Goal: Task Accomplishment & Management: Complete application form

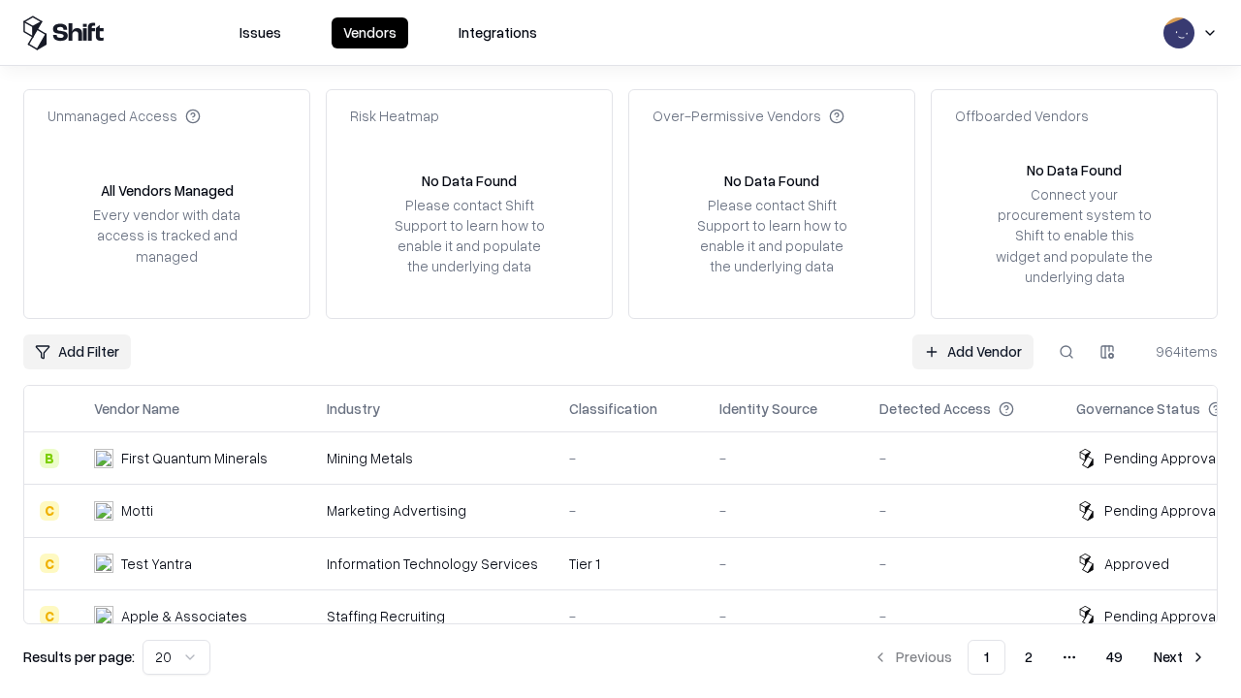
click at [973, 351] on link "Add Vendor" at bounding box center [973, 352] width 121 height 35
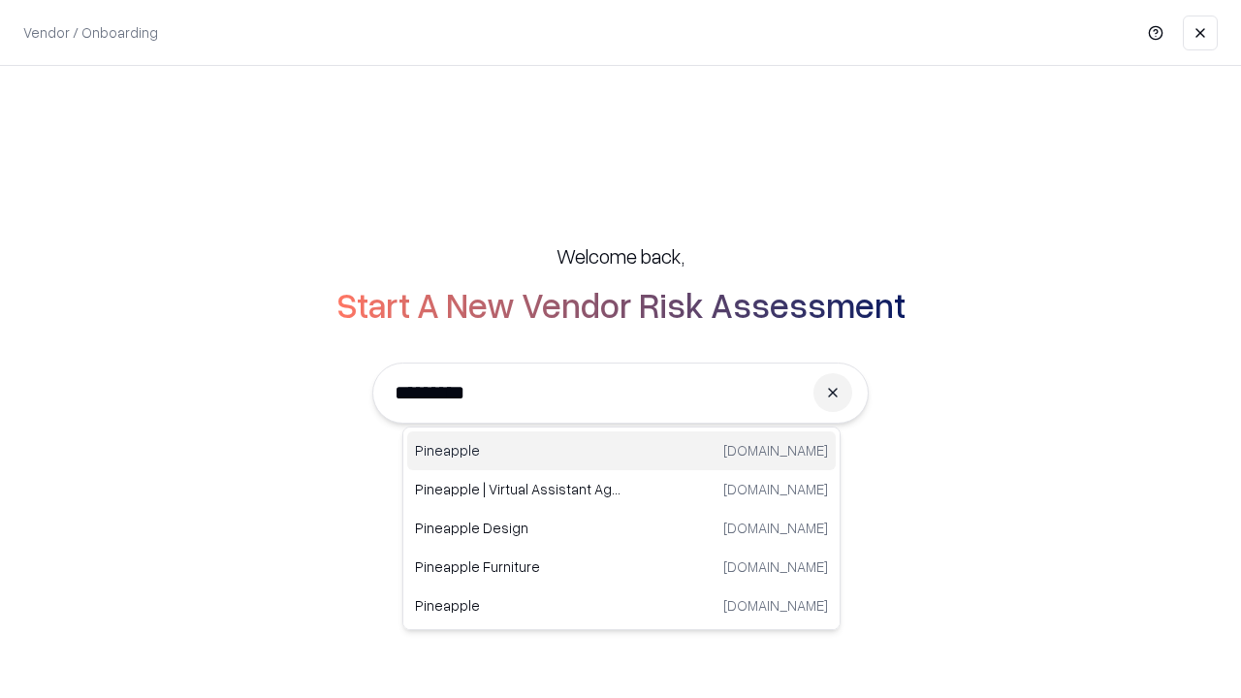
click at [622, 451] on div "Pineapple [DOMAIN_NAME]" at bounding box center [621, 451] width 429 height 39
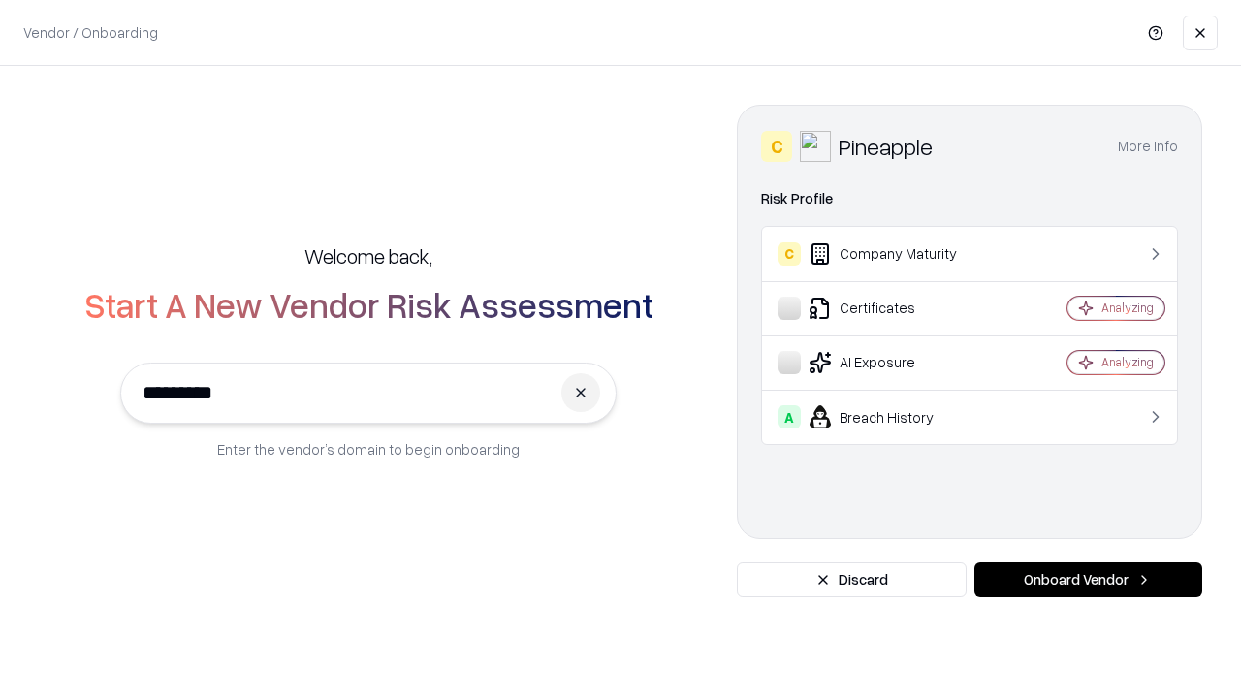
type input "*********"
click at [1088, 580] on button "Onboard Vendor" at bounding box center [1089, 579] width 228 height 35
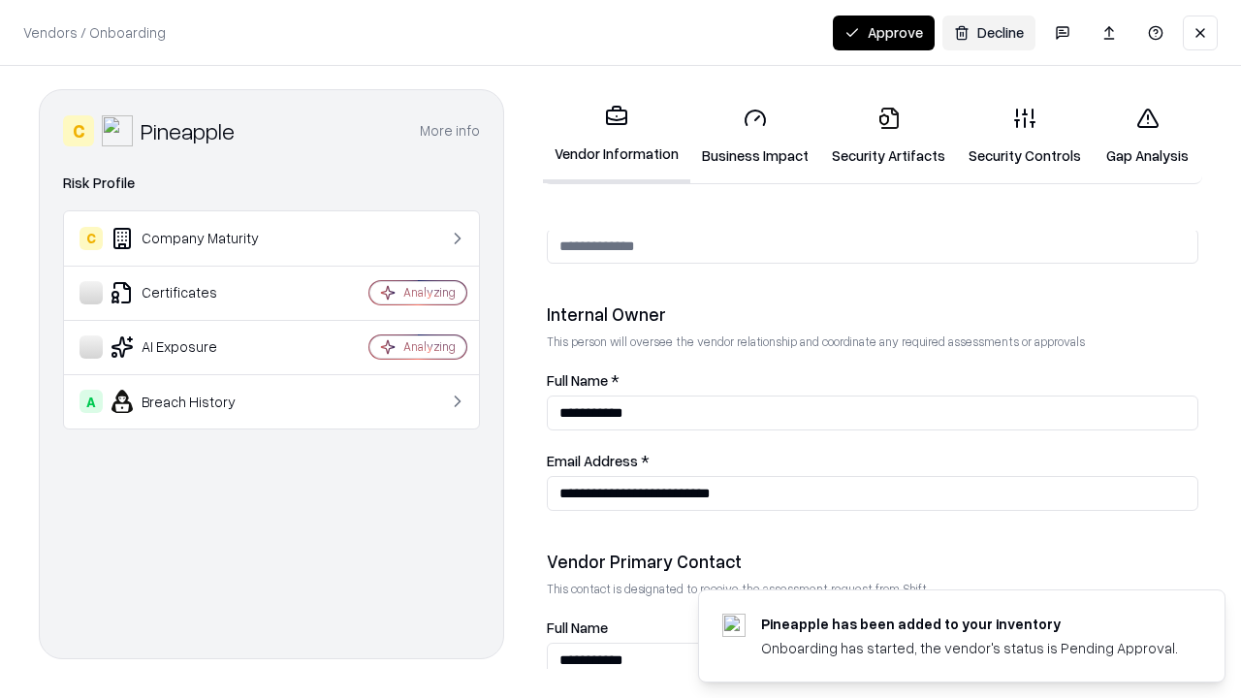
scroll to position [1005, 0]
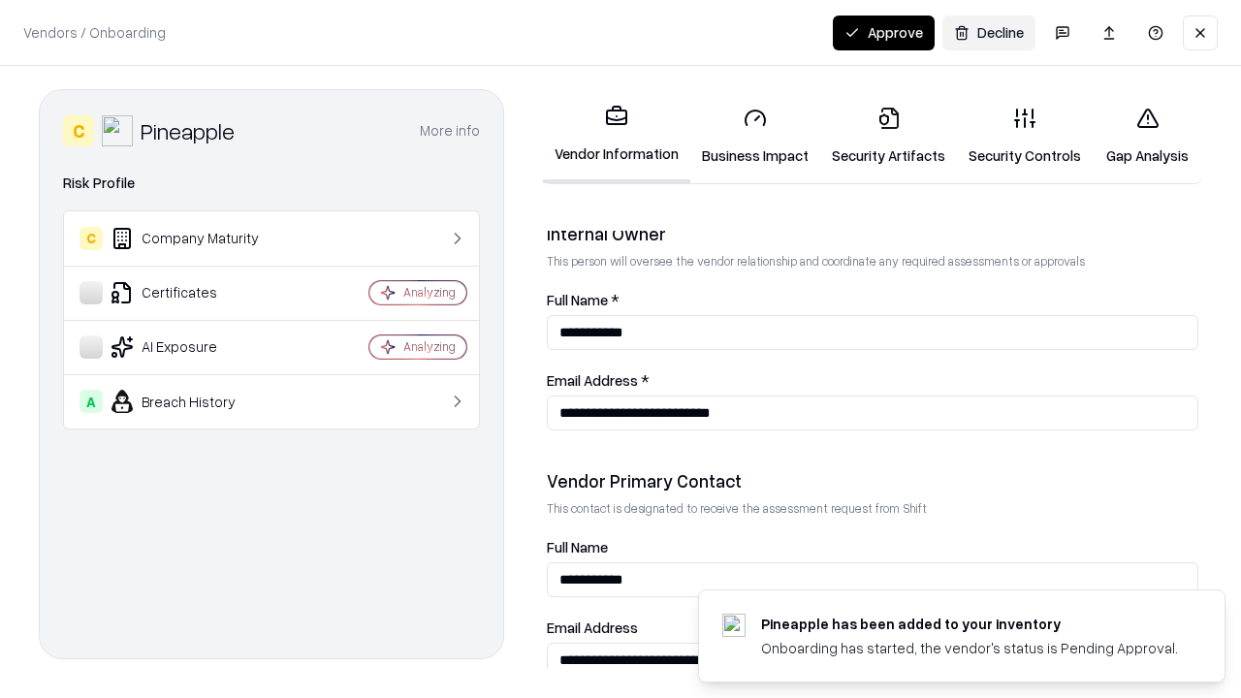
click at [755, 136] on link "Business Impact" at bounding box center [755, 136] width 130 height 90
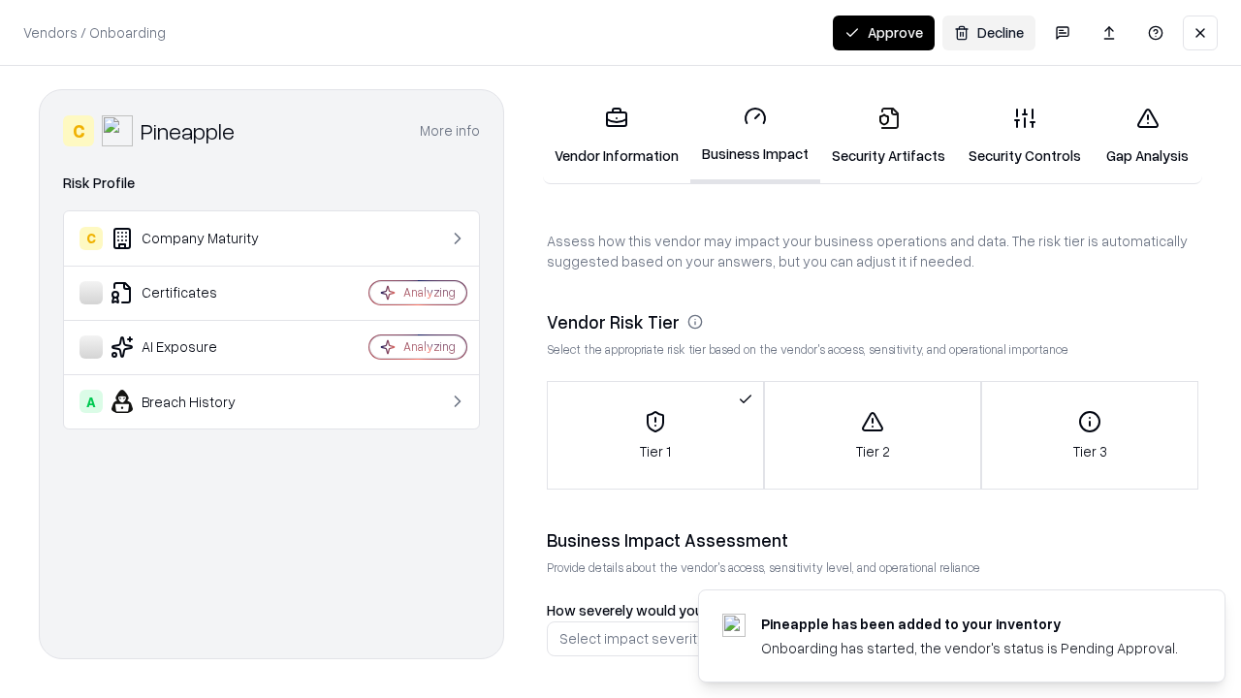
click at [888, 136] on link "Security Artifacts" at bounding box center [888, 136] width 137 height 90
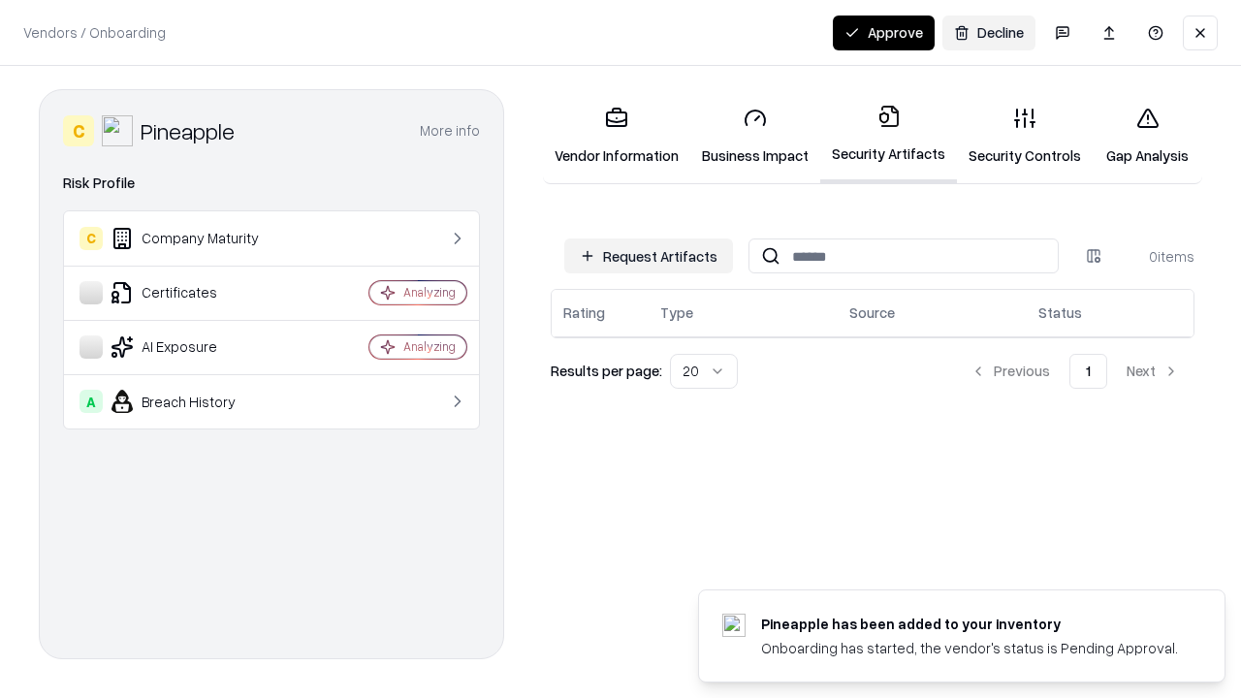
click at [649, 256] on button "Request Artifacts" at bounding box center [648, 256] width 169 height 35
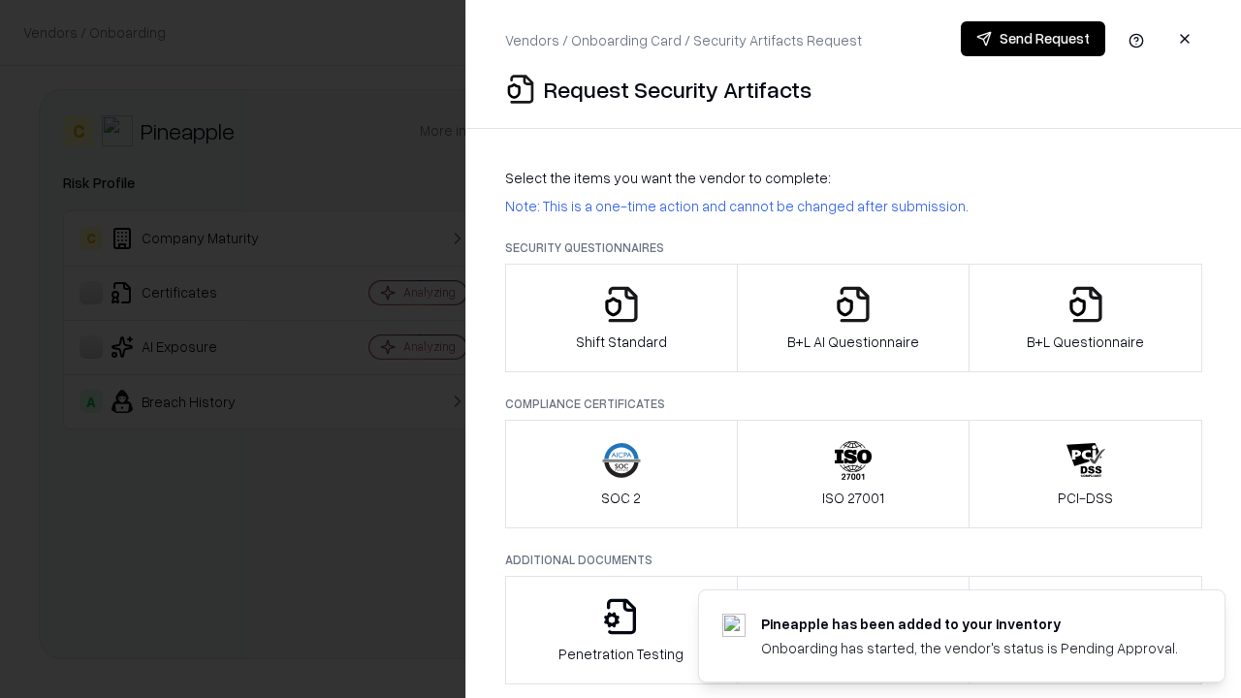
click at [621, 318] on icon "button" at bounding box center [621, 304] width 39 height 39
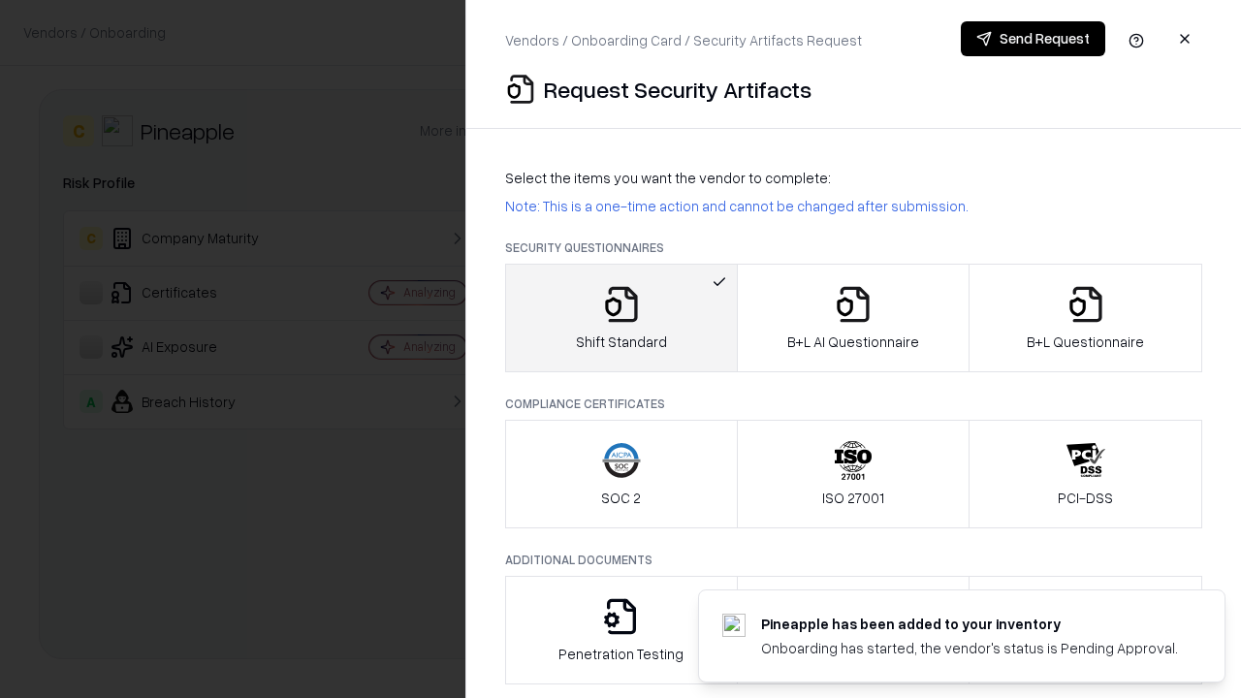
click at [1033, 39] on button "Send Request" at bounding box center [1033, 38] width 144 height 35
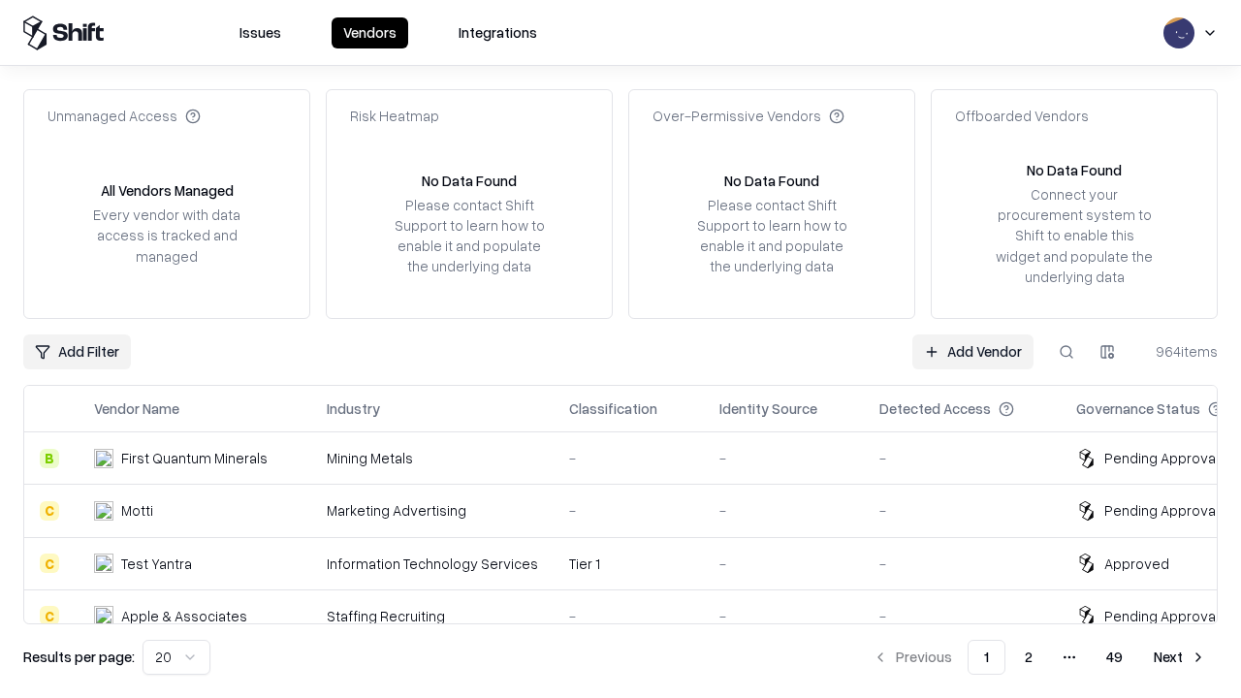
click at [1067, 351] on button at bounding box center [1066, 352] width 35 height 35
type input "*********"
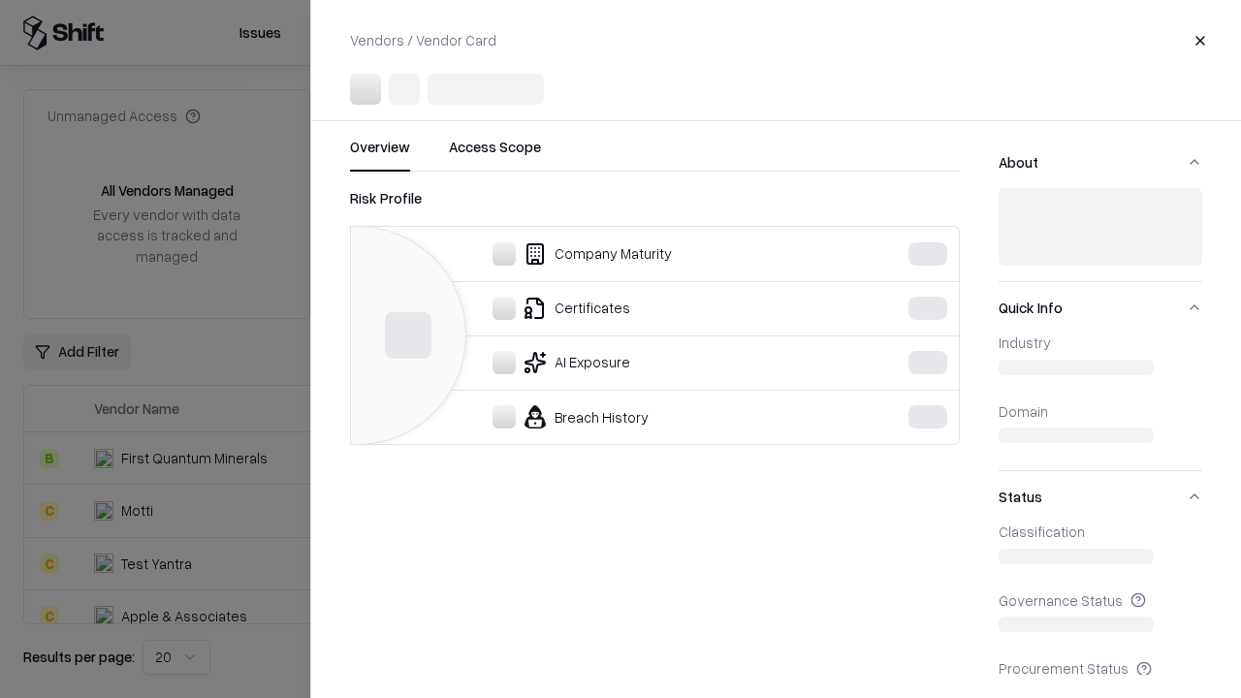
scroll to position [479, 0]
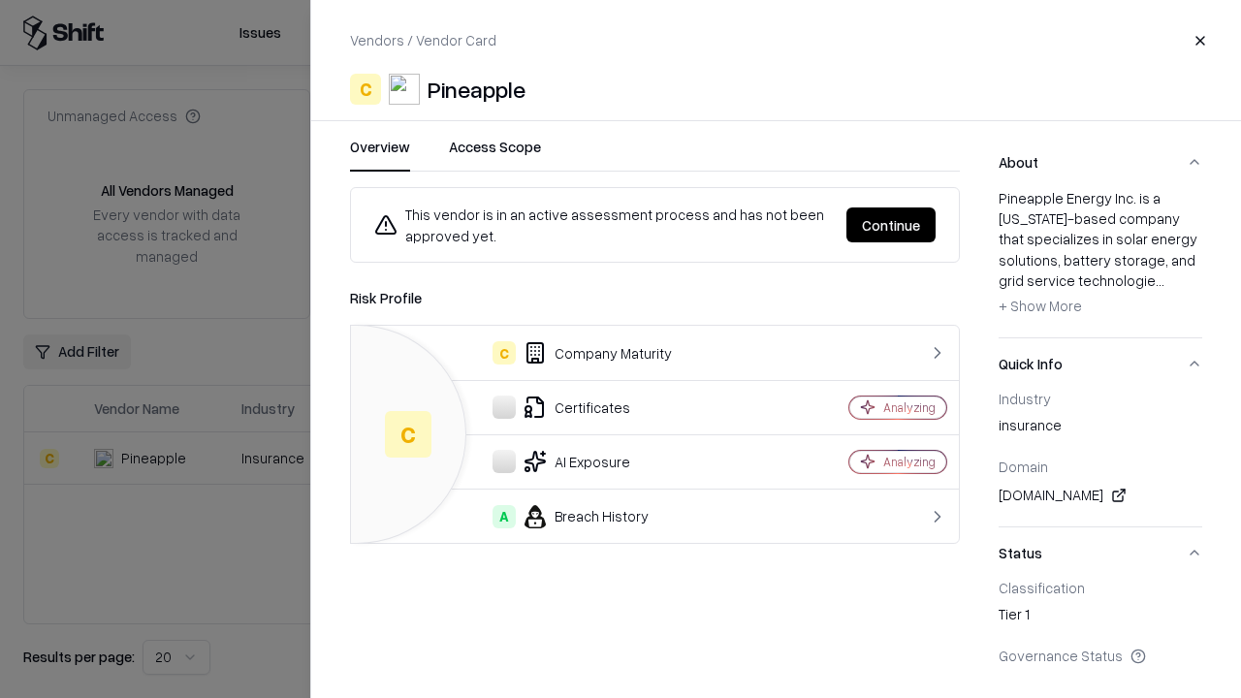
click at [891, 225] on button "Continue" at bounding box center [891, 225] width 89 height 35
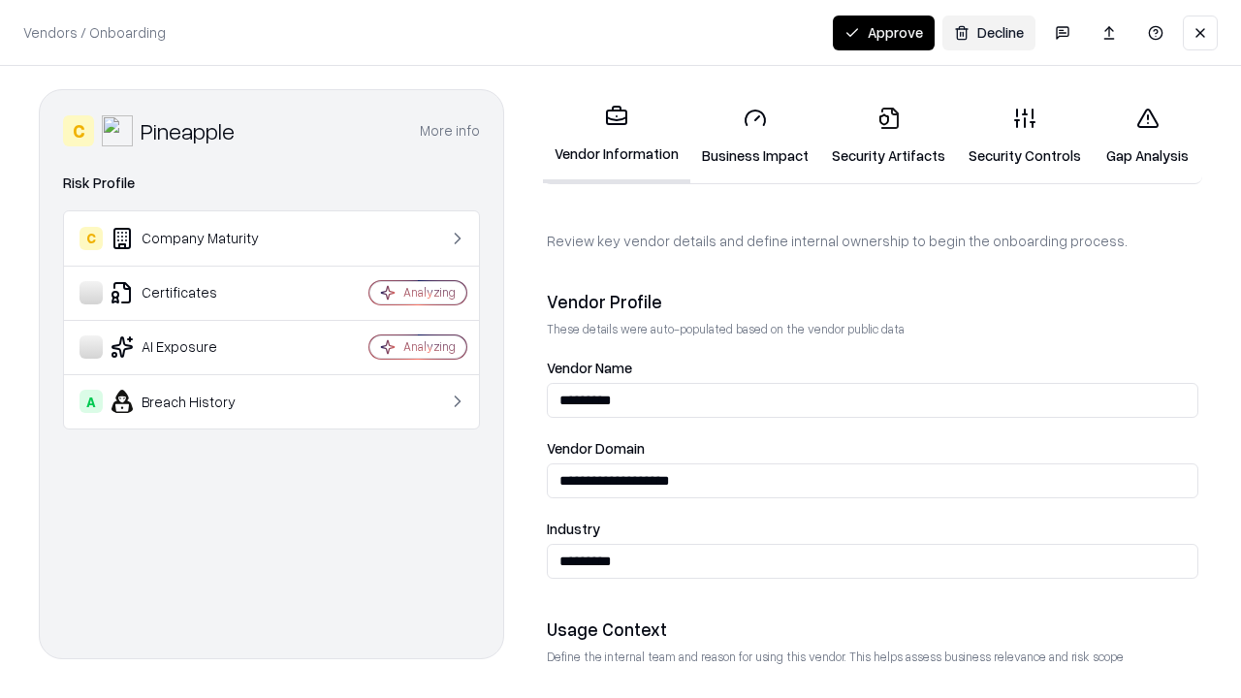
click at [888, 136] on link "Security Artifacts" at bounding box center [888, 136] width 137 height 90
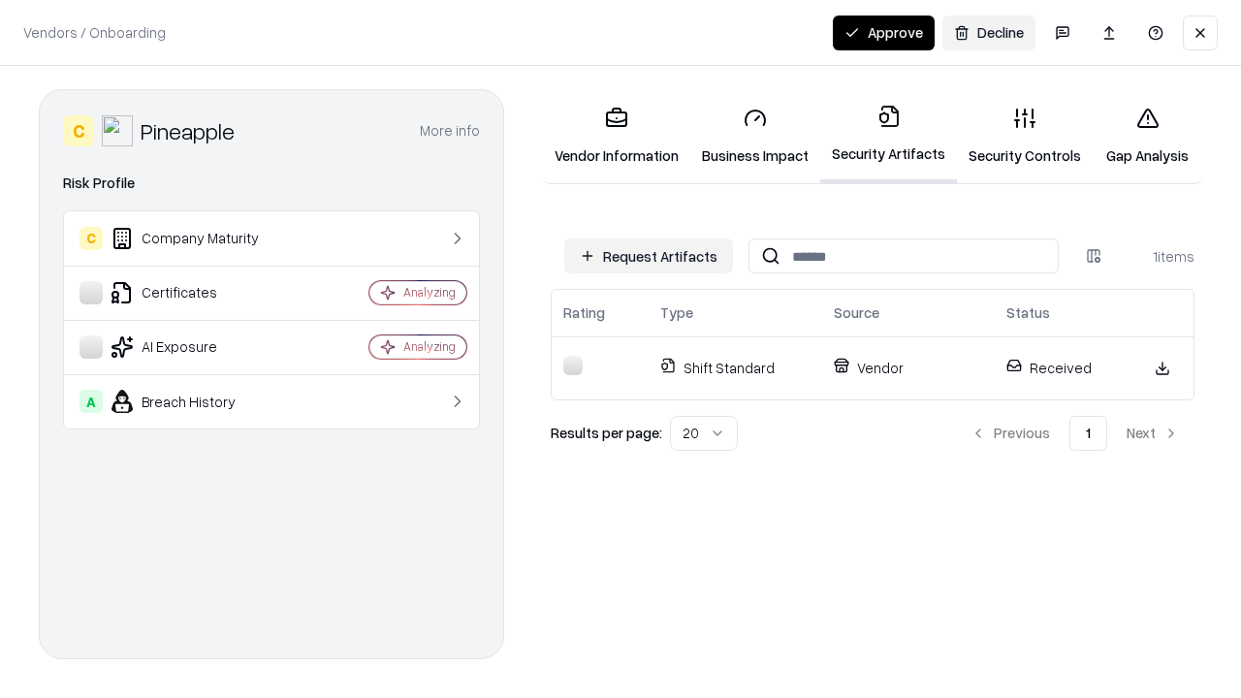
click at [883, 32] on button "Approve" at bounding box center [884, 33] width 102 height 35
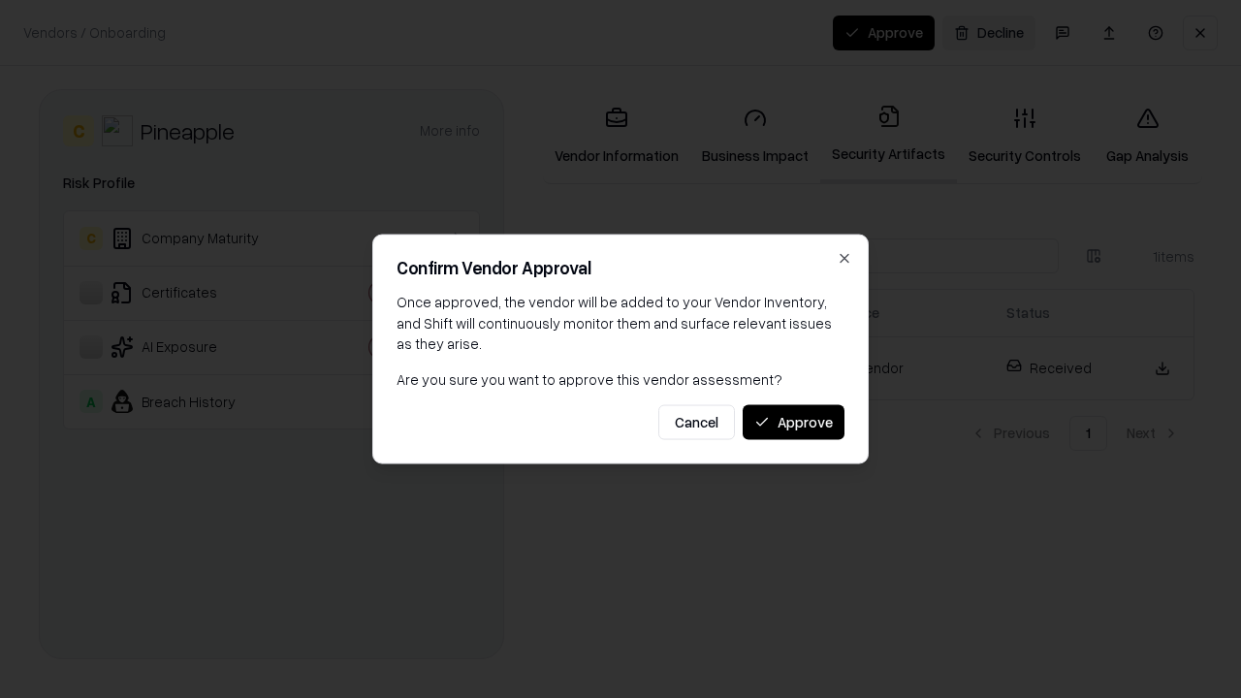
click at [793, 422] on button "Approve" at bounding box center [794, 421] width 102 height 35
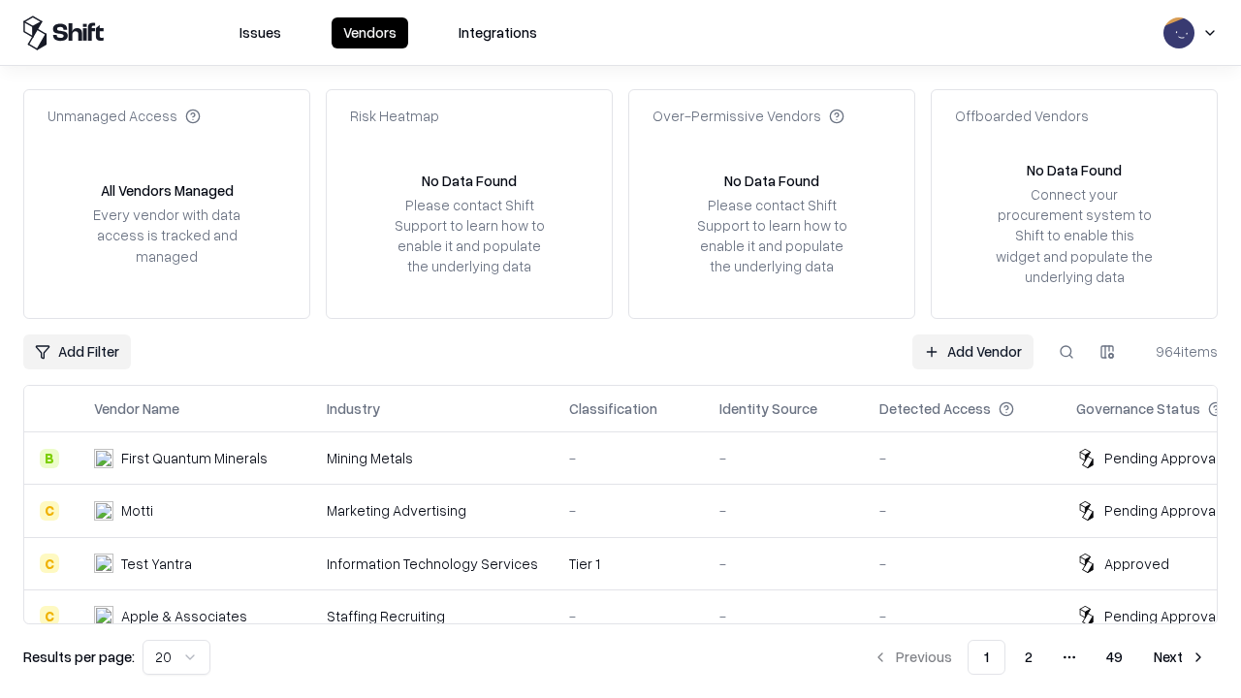
type input "*********"
click at [973, 351] on link "Add Vendor" at bounding box center [973, 352] width 121 height 35
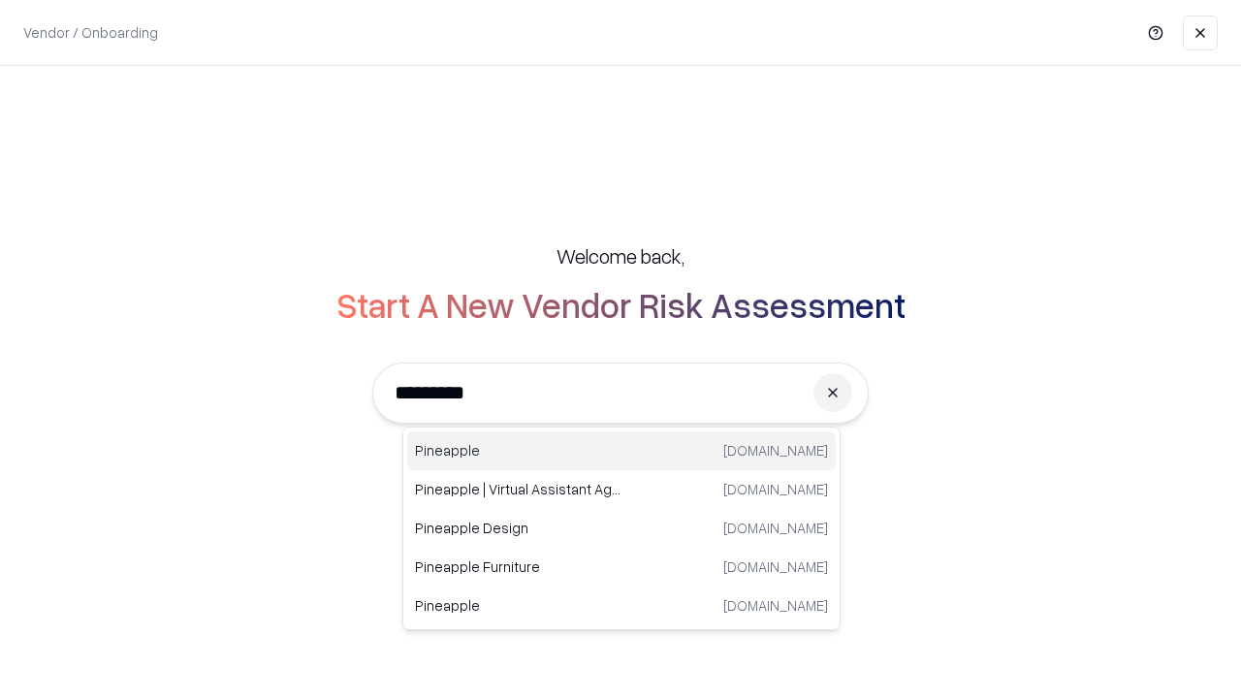
click at [622, 451] on div "Pineapple [DOMAIN_NAME]" at bounding box center [621, 451] width 429 height 39
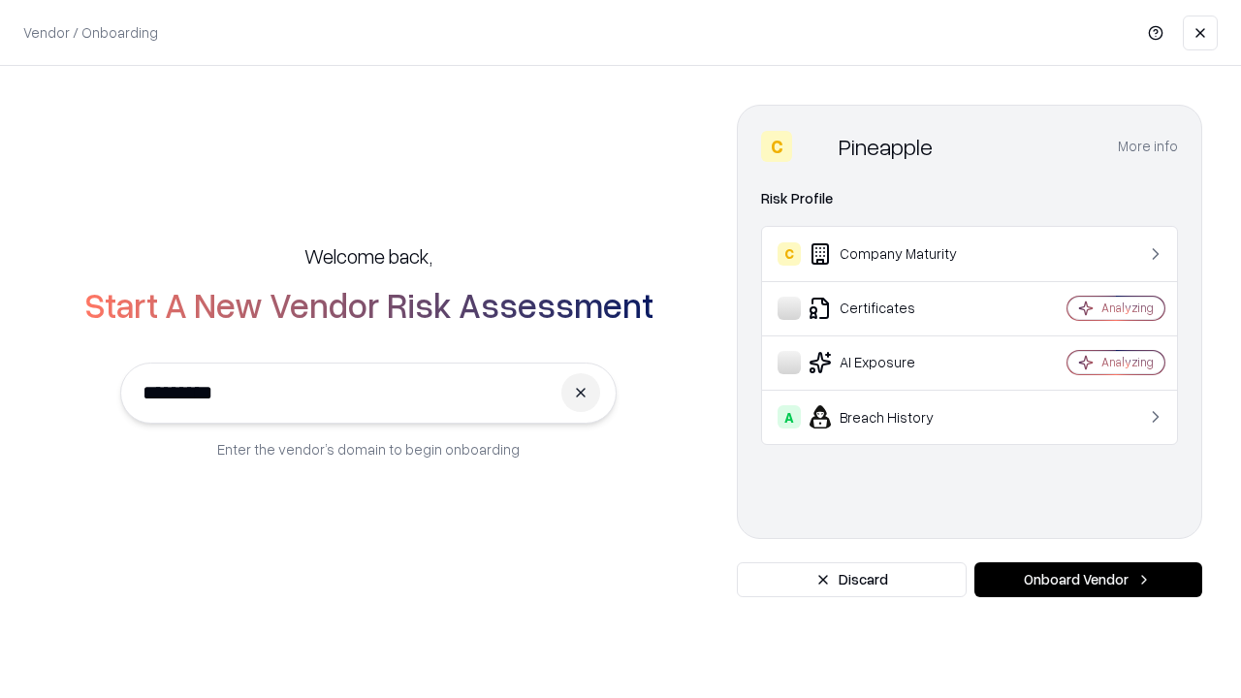
type input "*********"
click at [1088, 580] on button "Onboard Vendor" at bounding box center [1089, 579] width 228 height 35
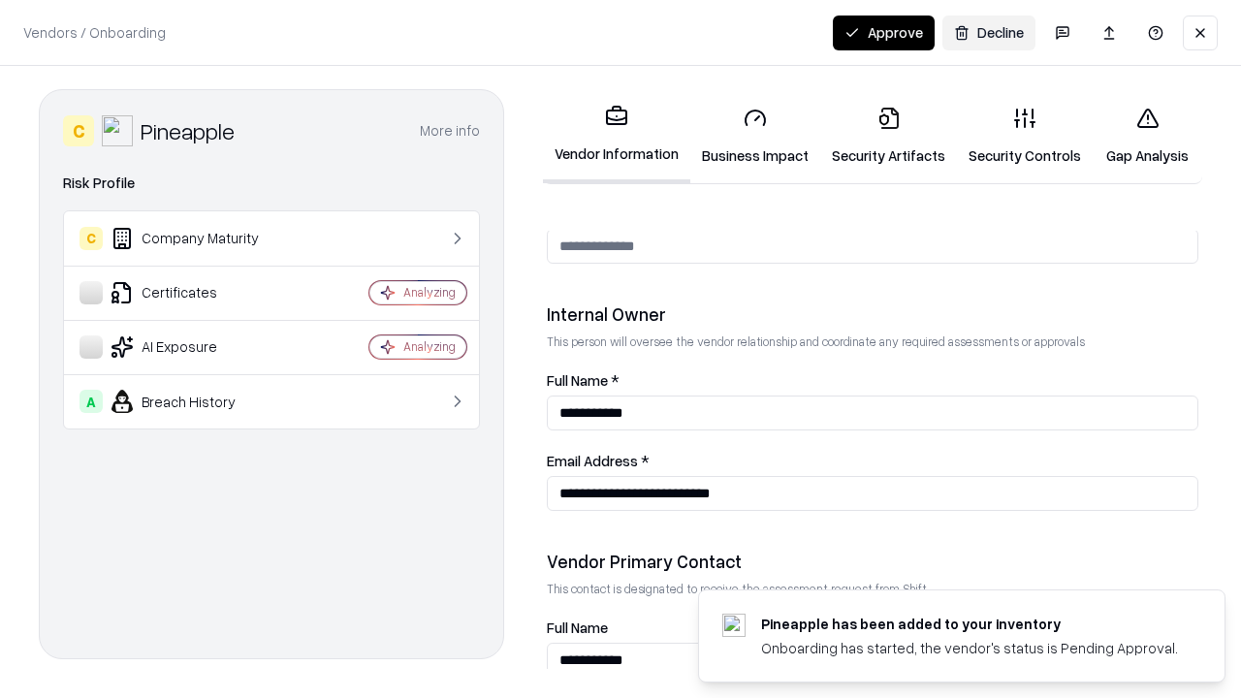
scroll to position [1005, 0]
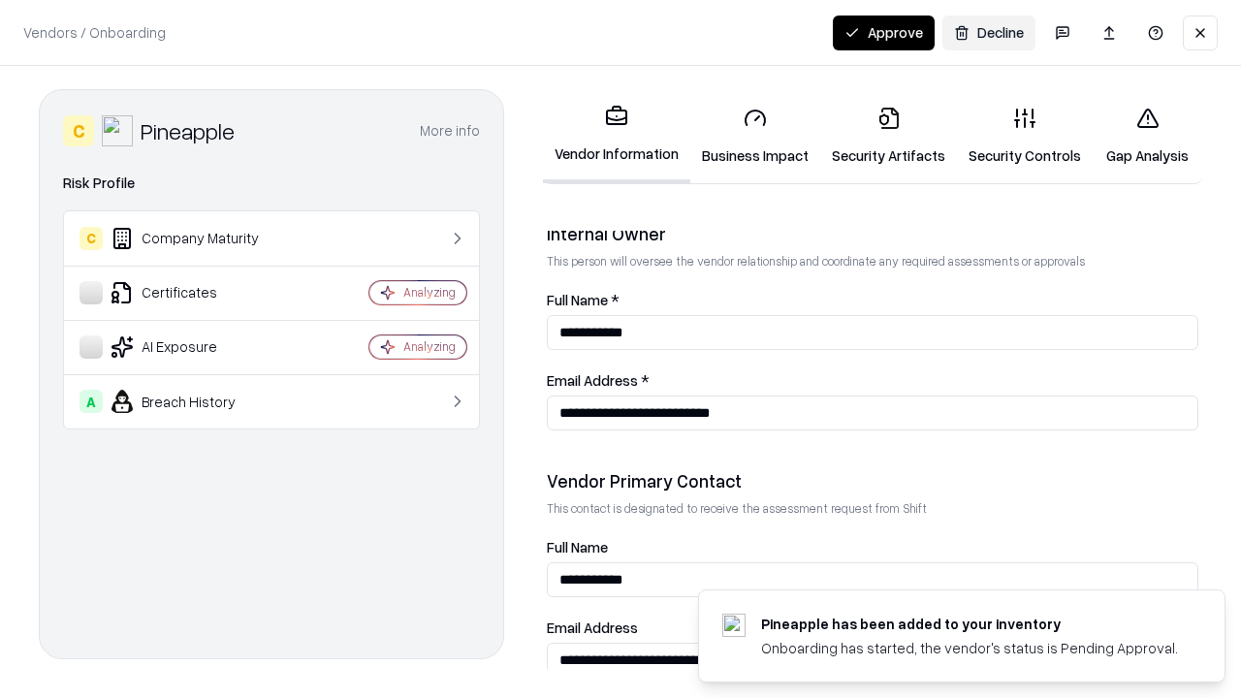
click at [883, 32] on button "Approve" at bounding box center [884, 33] width 102 height 35
